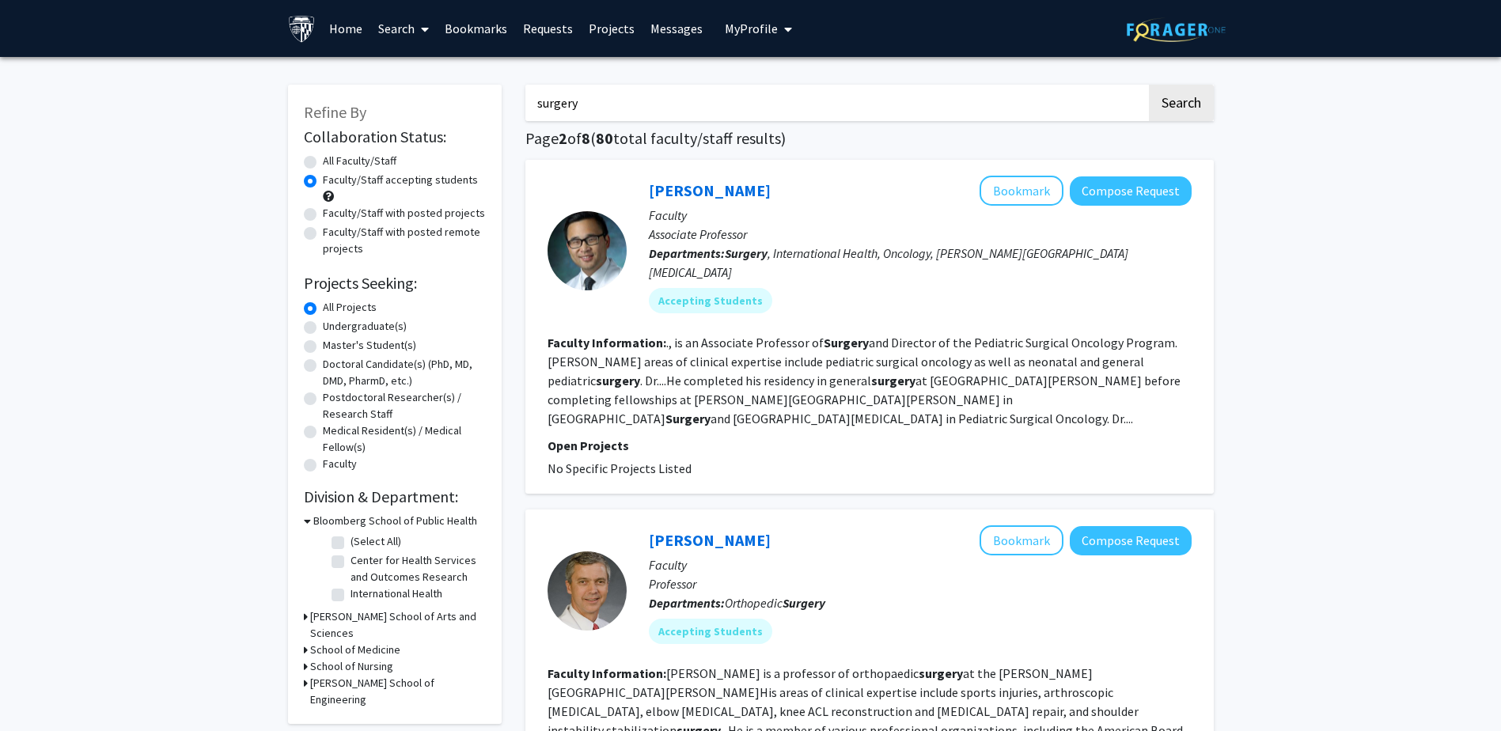
click at [624, 90] on input "surgery" at bounding box center [836, 103] width 621 height 36
type input "surgery research"
click at [1149, 85] on button "Search" at bounding box center [1181, 103] width 65 height 36
radio input "true"
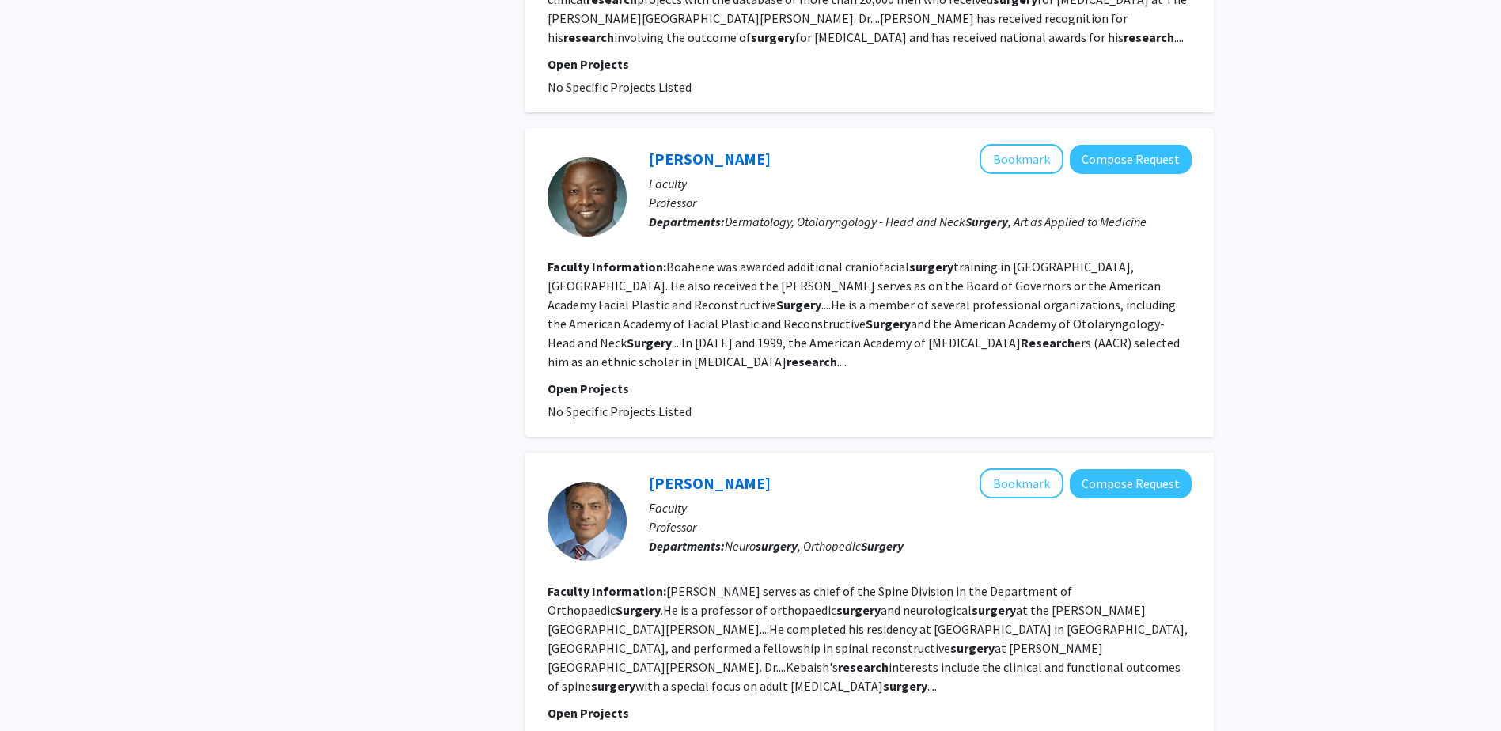
scroll to position [3221, 0]
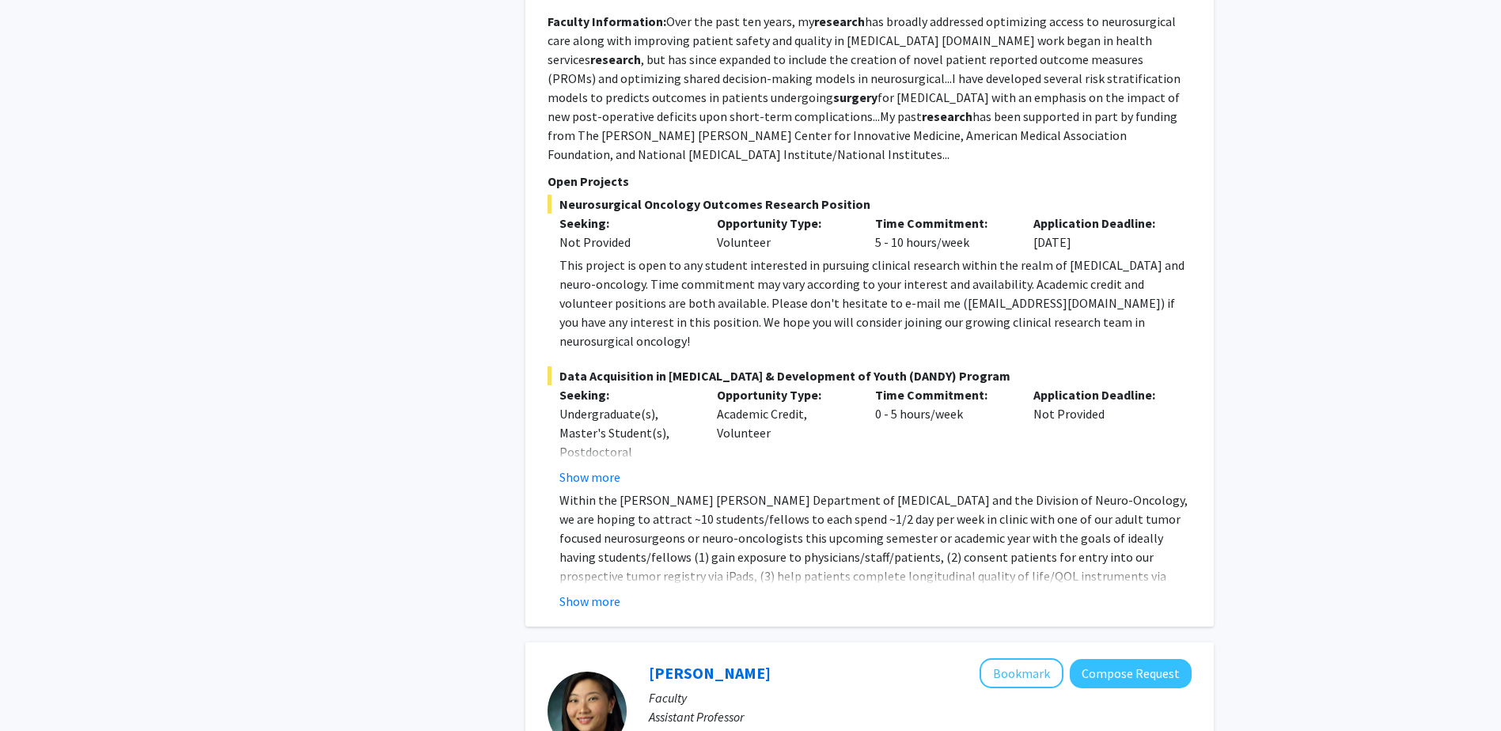
scroll to position [3395, 0]
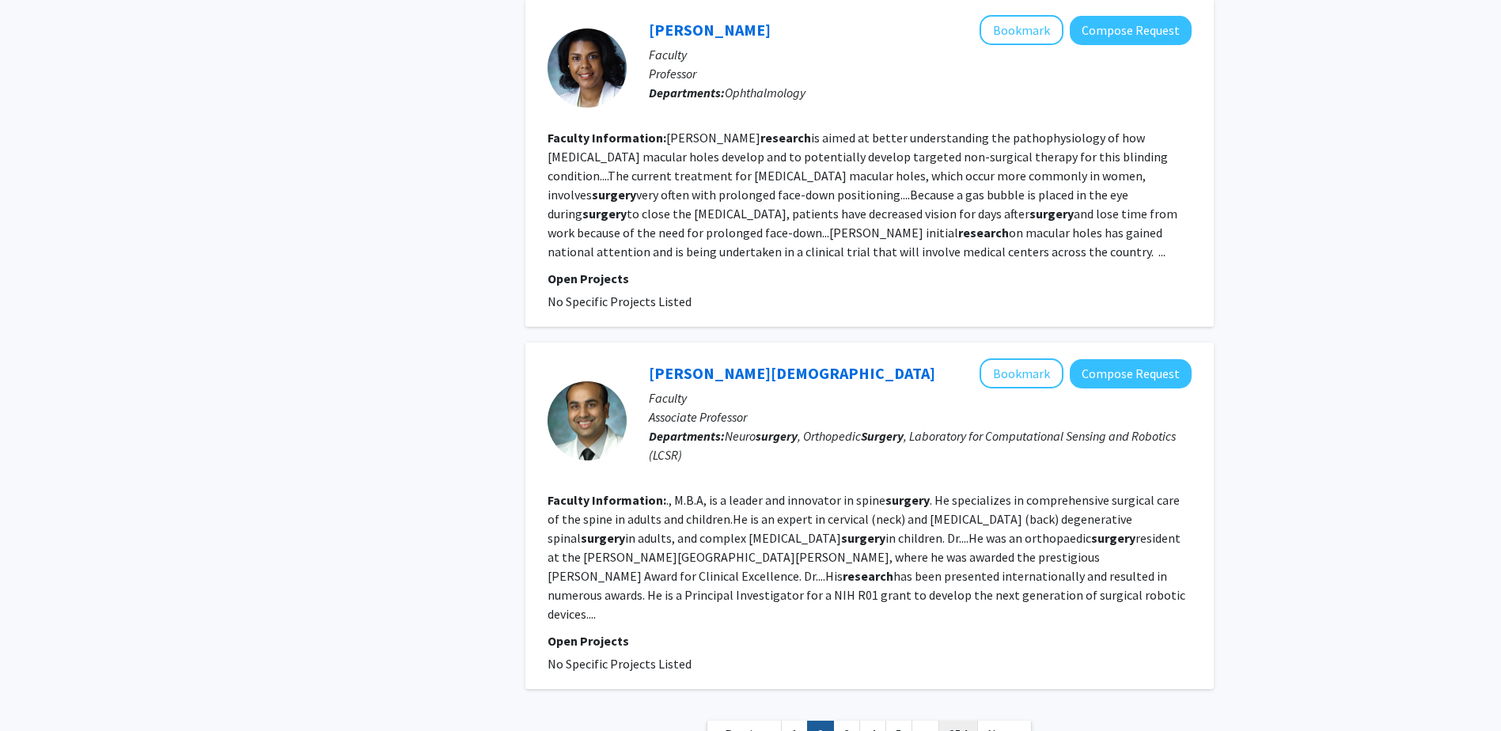
click at [942, 721] on link "354" at bounding box center [959, 735] width 40 height 28
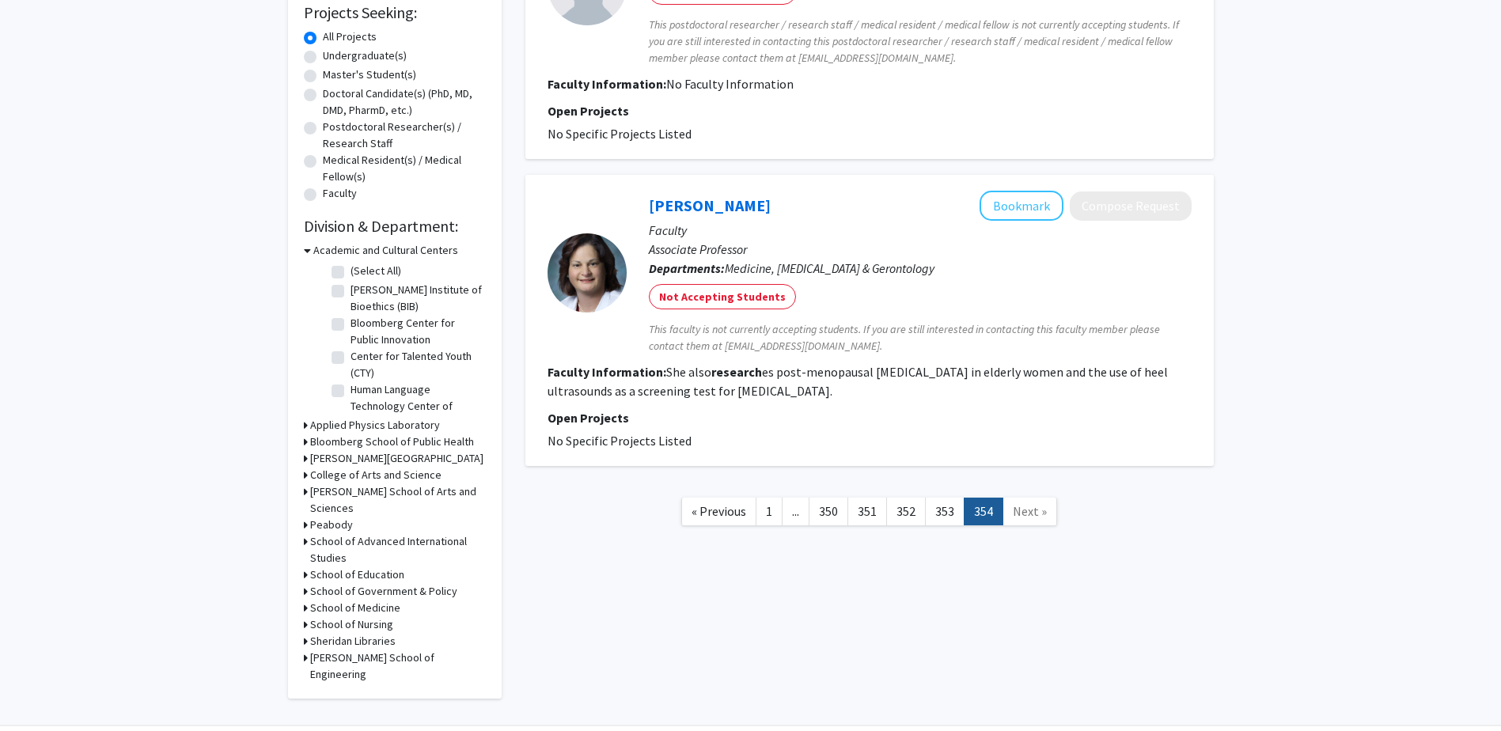
scroll to position [288, 0]
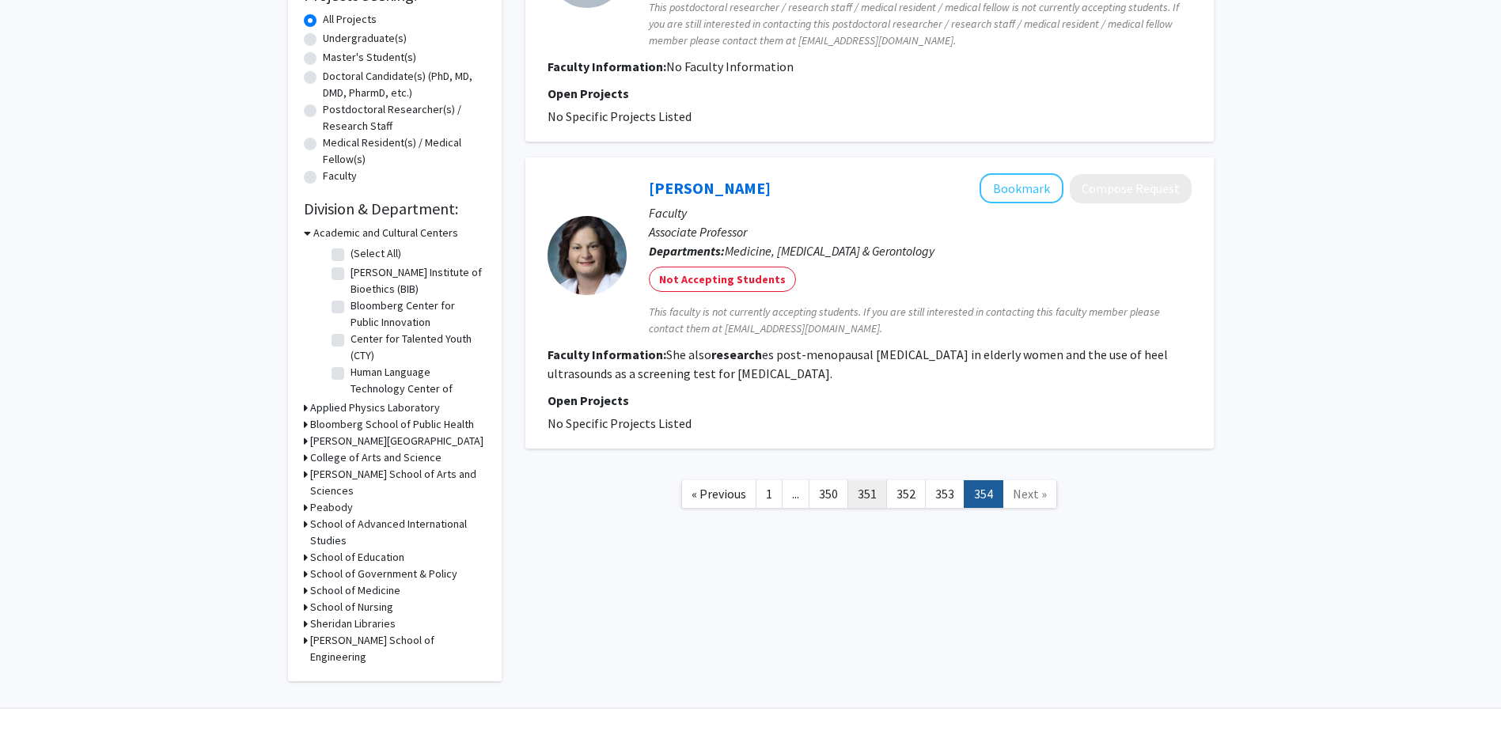
click at [869, 489] on link "351" at bounding box center [868, 494] width 40 height 28
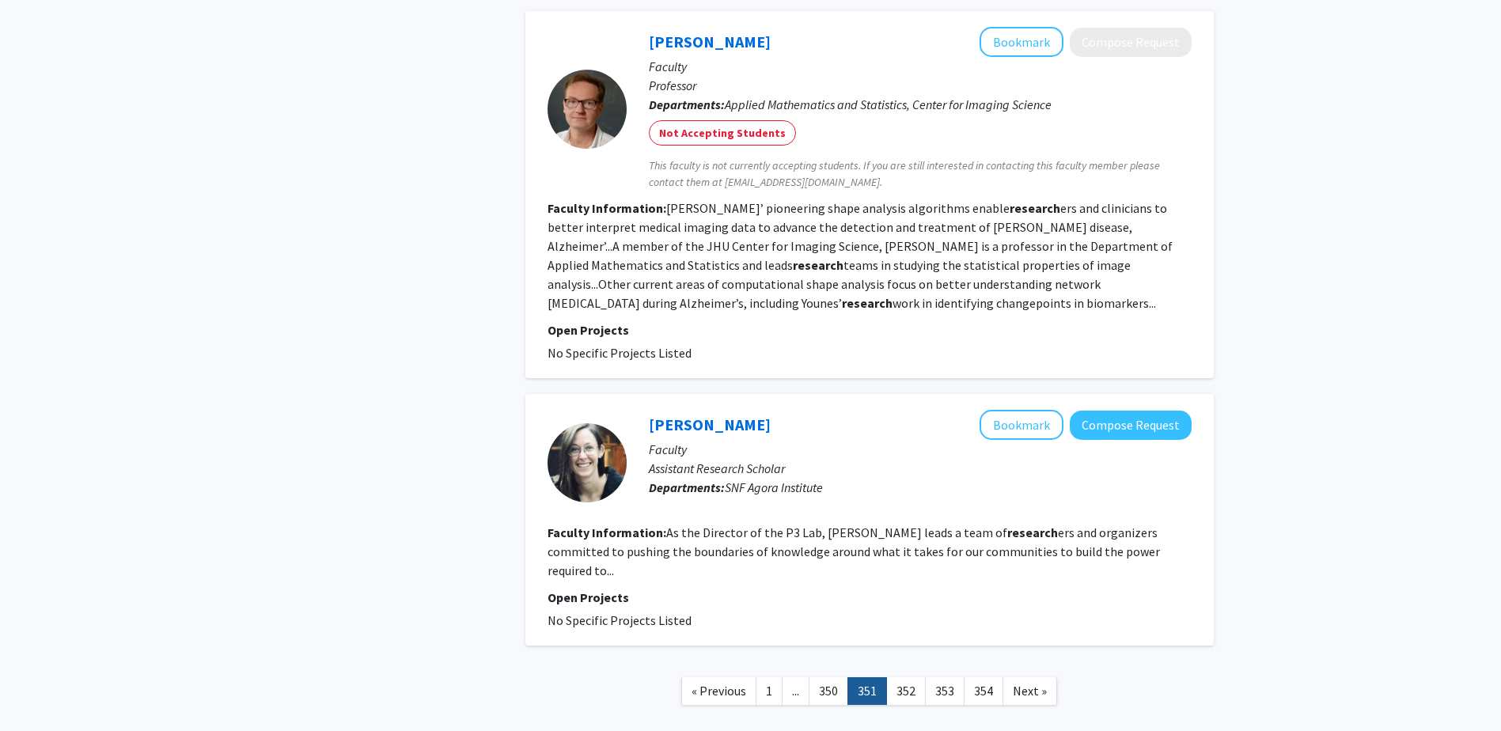
scroll to position [2169, 0]
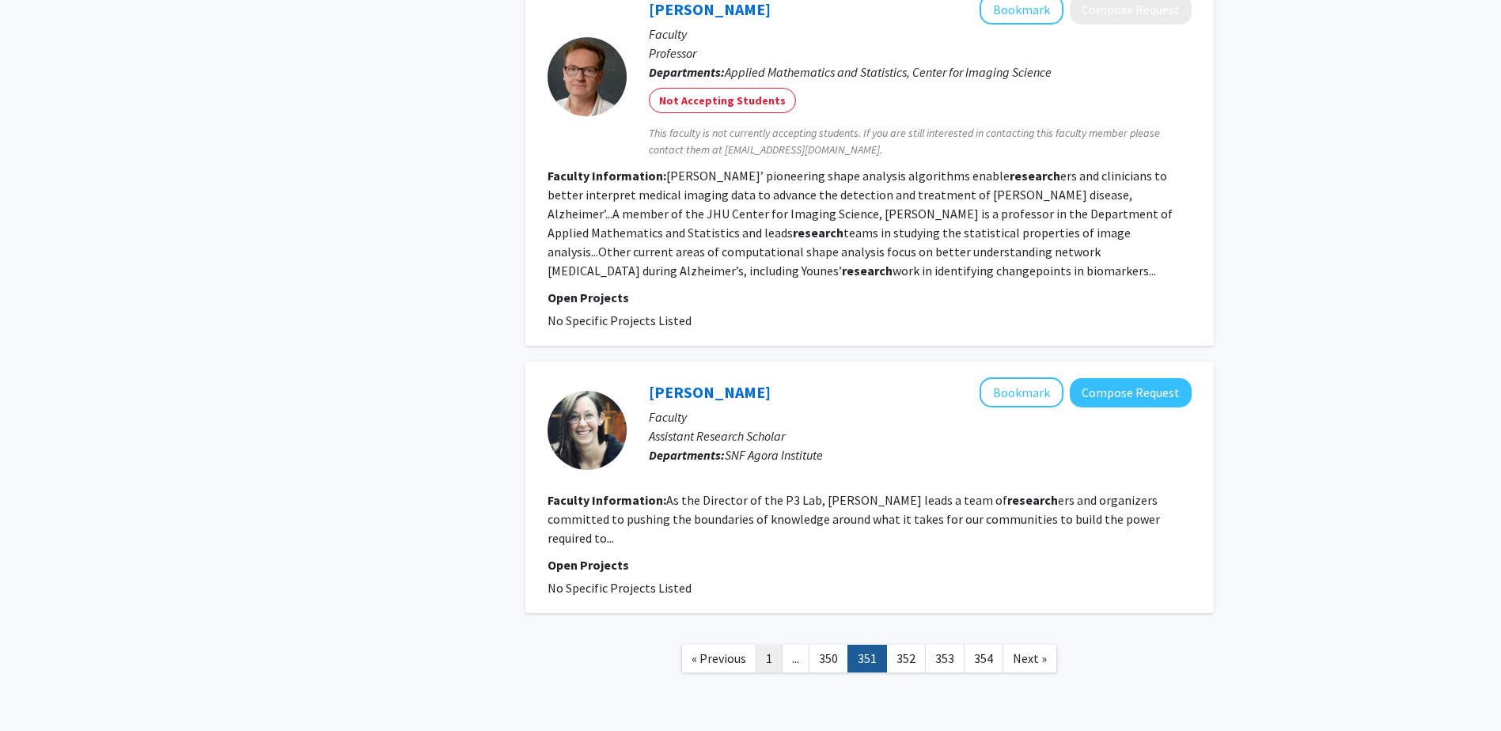
click at [761, 645] on link "1" at bounding box center [769, 659] width 27 height 28
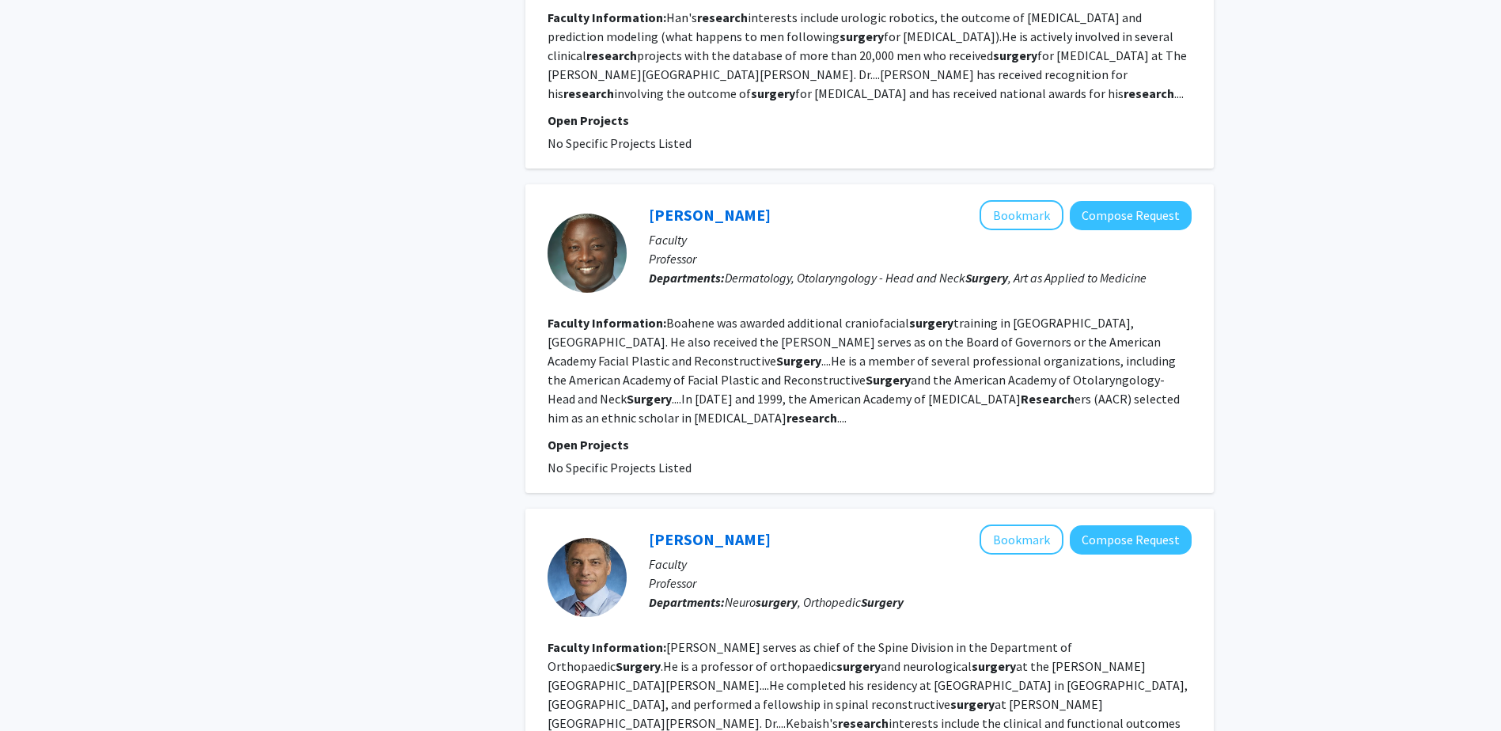
scroll to position [3221, 0]
